Goal: Information Seeking & Learning: Learn about a topic

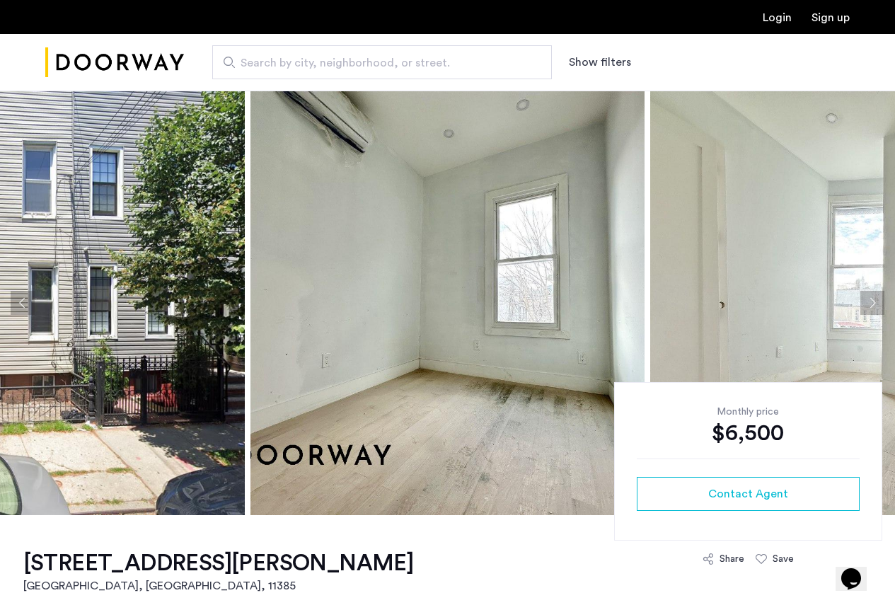
click at [872, 303] on button "Next apartment" at bounding box center [873, 303] width 24 height 24
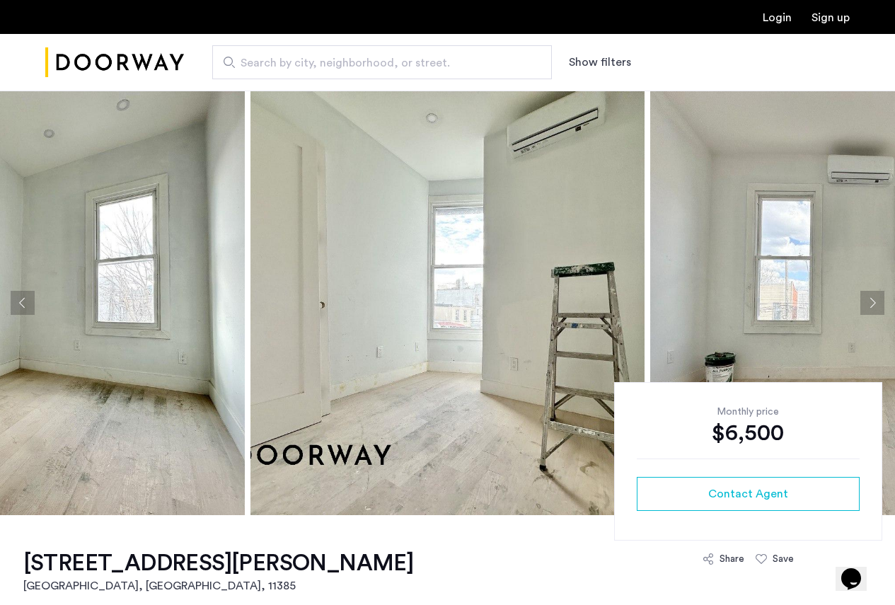
click at [872, 303] on button "Next apartment" at bounding box center [873, 303] width 24 height 24
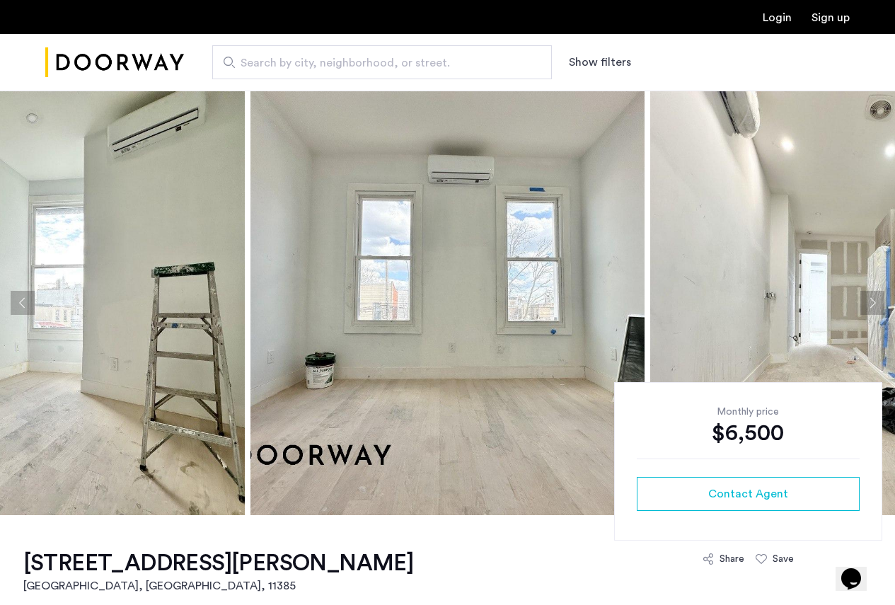
click at [872, 303] on button "Next apartment" at bounding box center [873, 303] width 24 height 24
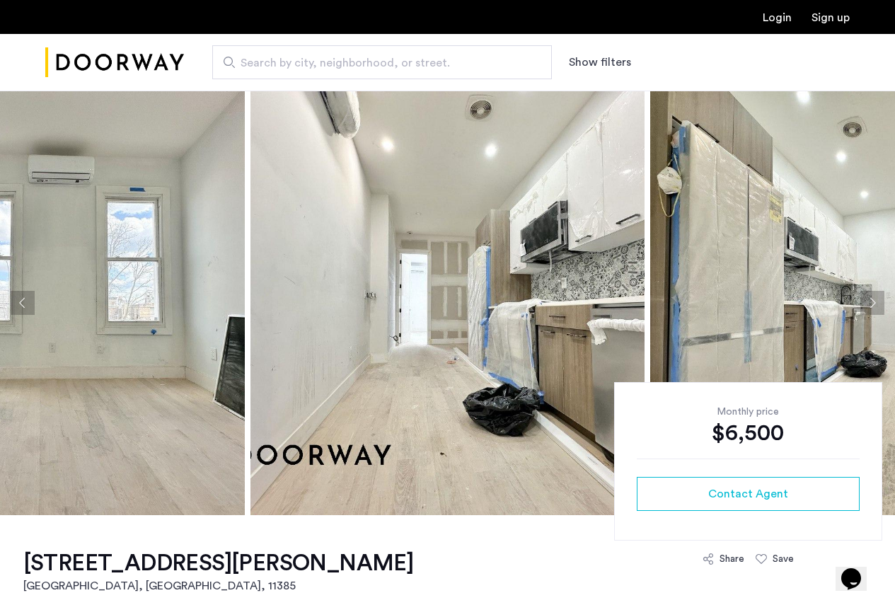
click at [872, 303] on button "Next apartment" at bounding box center [873, 303] width 24 height 24
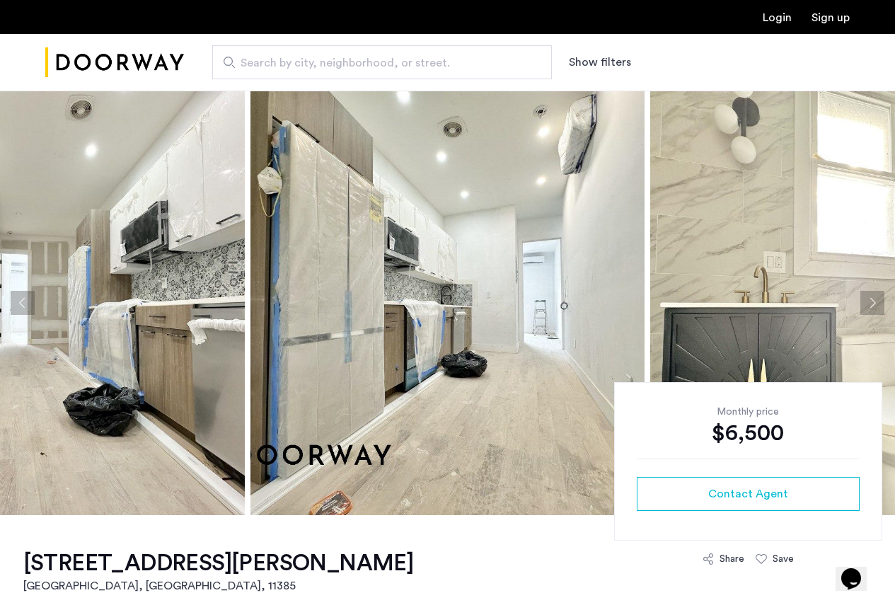
click at [872, 303] on button "Next apartment" at bounding box center [873, 303] width 24 height 24
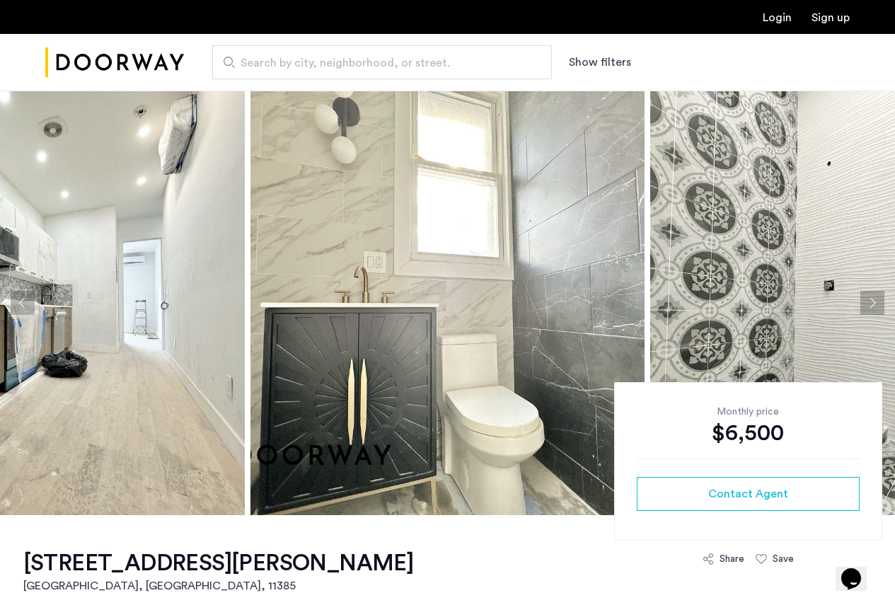
click at [872, 303] on button "Next apartment" at bounding box center [873, 303] width 24 height 24
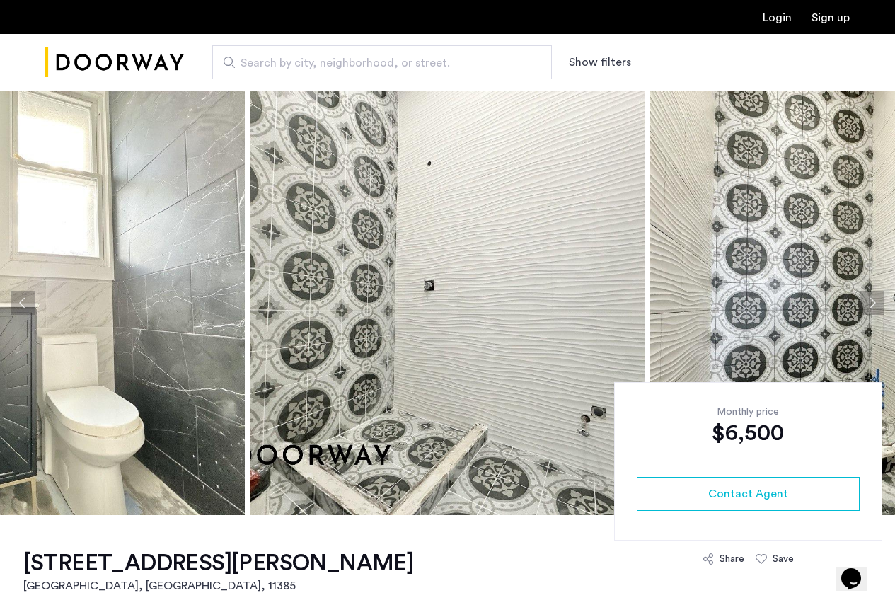
click at [872, 303] on button "Next apartment" at bounding box center [873, 303] width 24 height 24
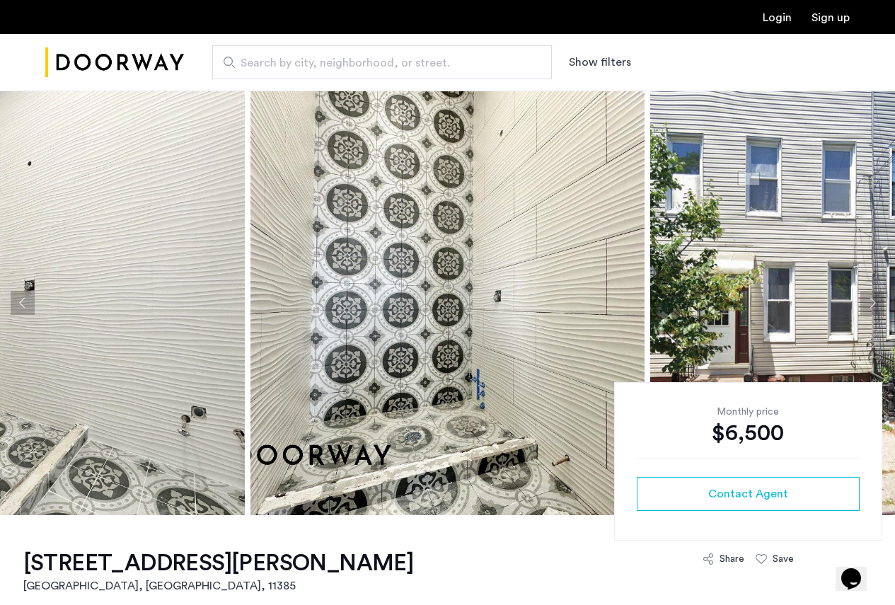
click at [872, 303] on button "Next apartment" at bounding box center [873, 303] width 24 height 24
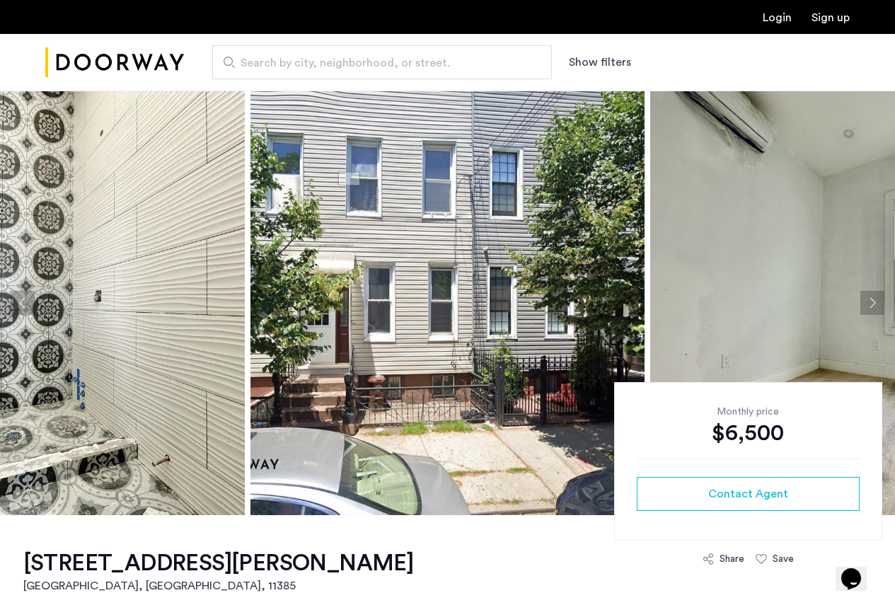
click at [875, 305] on button "Next apartment" at bounding box center [873, 303] width 24 height 24
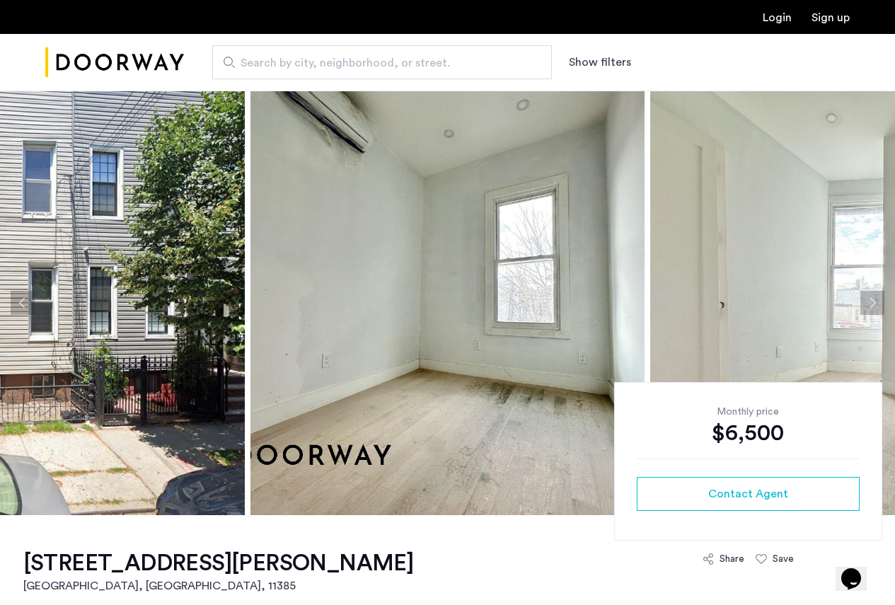
click at [875, 305] on button "Next apartment" at bounding box center [873, 303] width 24 height 24
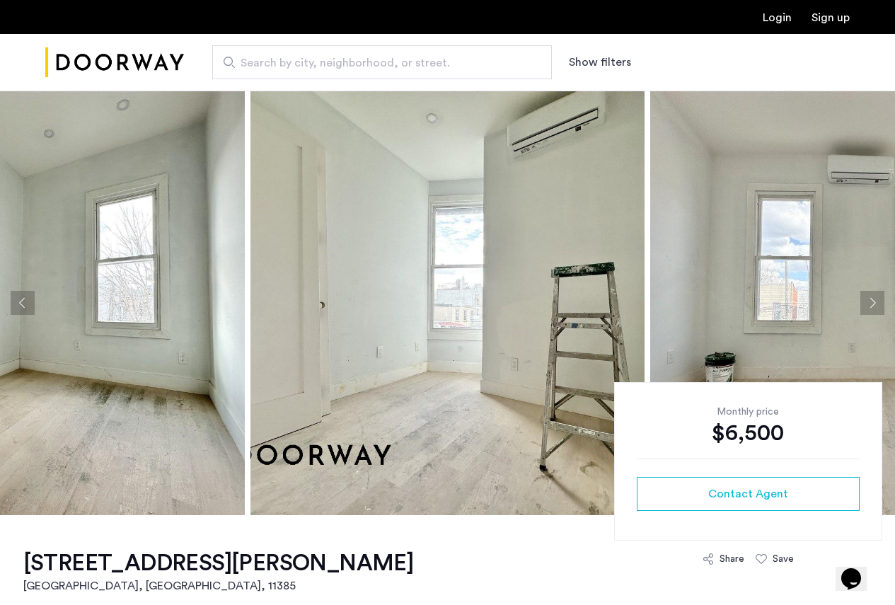
click at [875, 305] on button "Next apartment" at bounding box center [873, 303] width 24 height 24
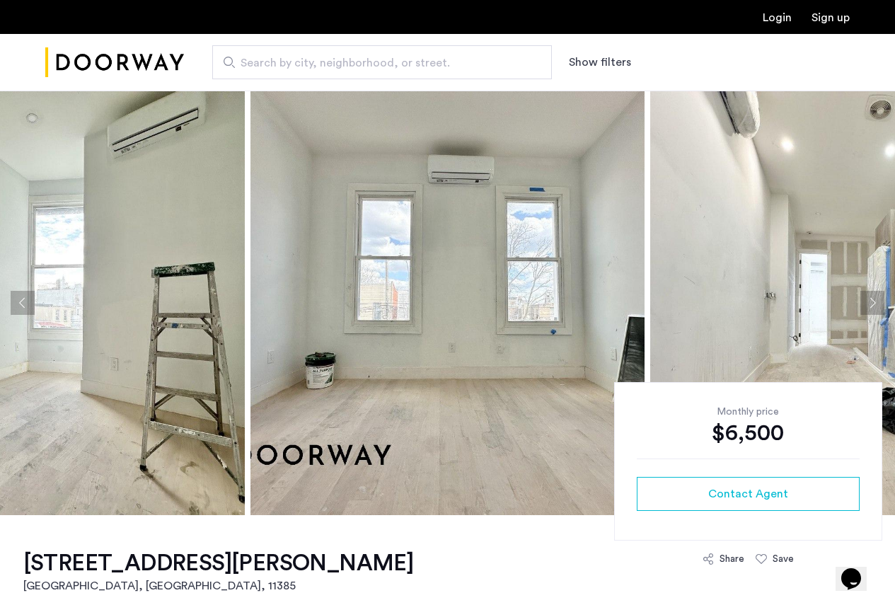
click at [875, 305] on button "Next apartment" at bounding box center [873, 303] width 24 height 24
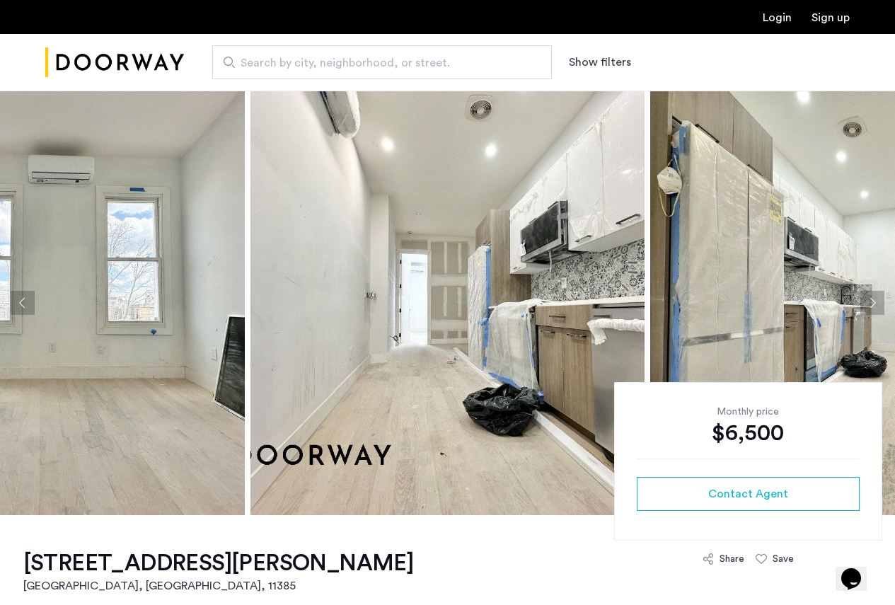
click at [875, 305] on button "Next apartment" at bounding box center [873, 303] width 24 height 24
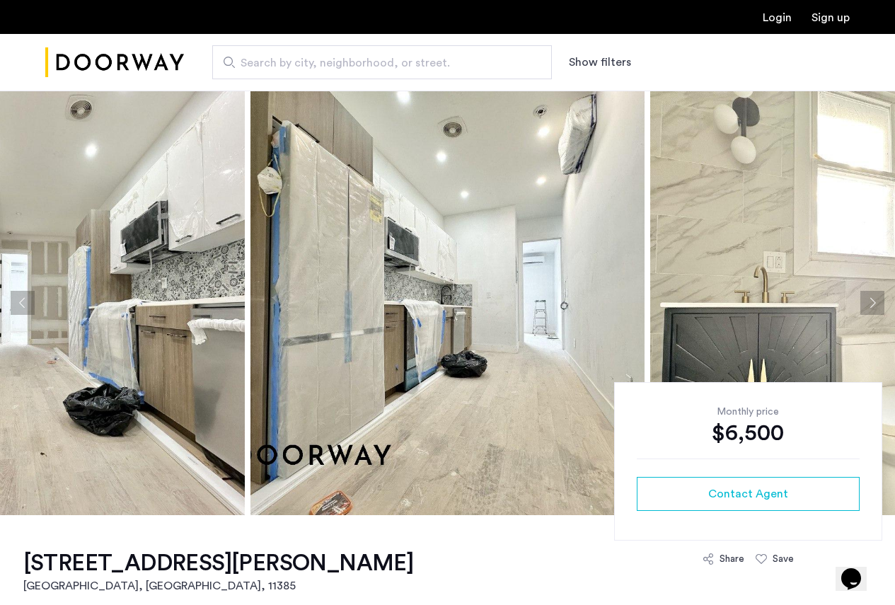
click at [875, 305] on button "Next apartment" at bounding box center [873, 303] width 24 height 24
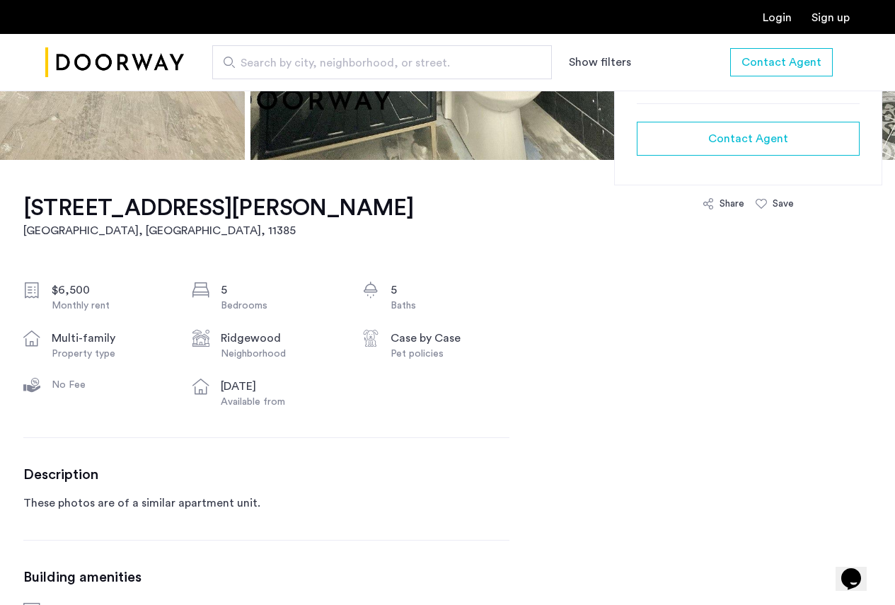
scroll to position [354, 0]
